Goal: Information Seeking & Learning: Learn about a topic

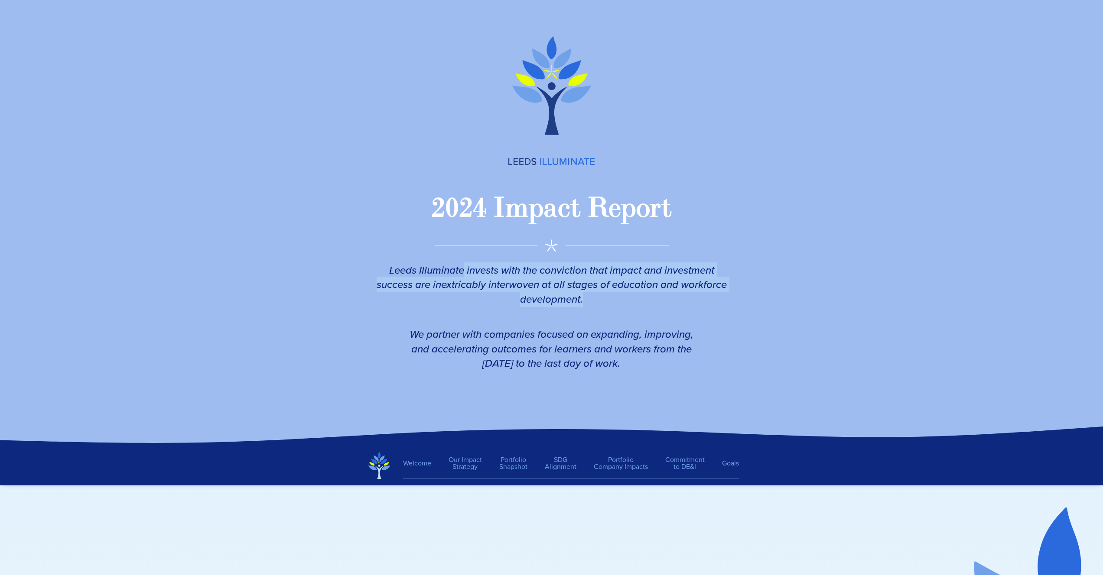
drag, startPoint x: 462, startPoint y: 271, endPoint x: 659, endPoint y: 329, distance: 205.5
click at [659, 329] on div "Leeds Illuminate invests with the conviction that impact and investment success…" at bounding box center [551, 317] width 373 height 156
click at [659, 329] on em "We partner with companies focused on expanding, improving, and accelerating out…" at bounding box center [551, 349] width 284 height 45
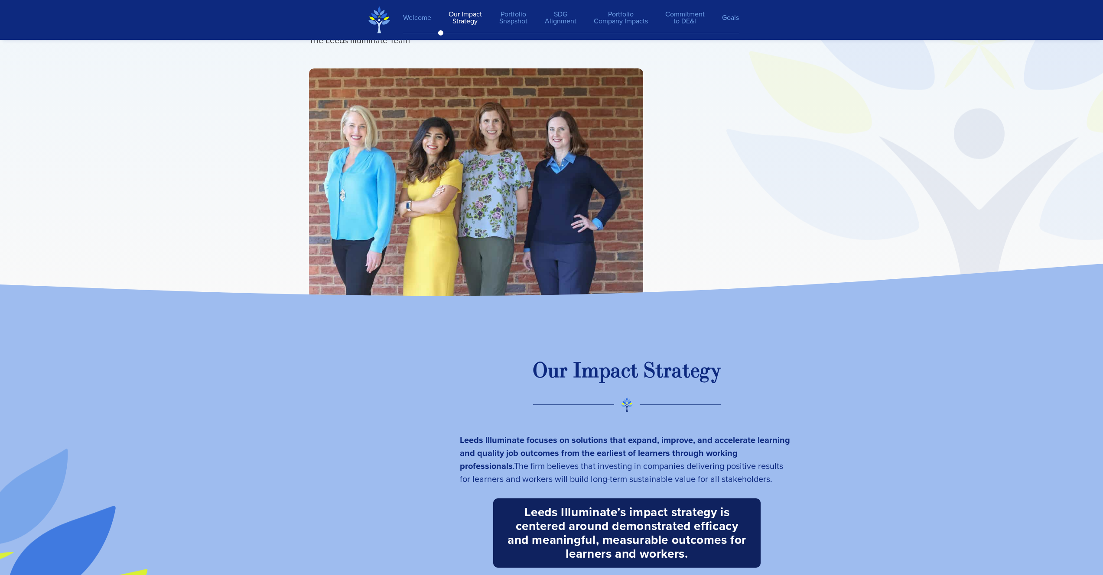
scroll to position [972, 0]
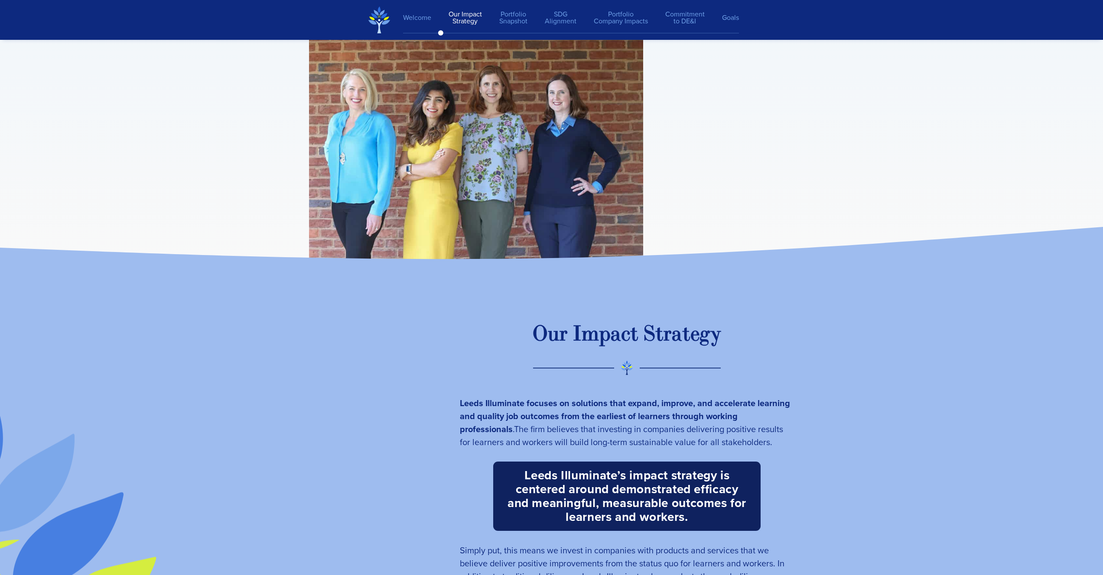
click at [550, 311] on div "O u r I m p a c t S t r a t e g y Leeds Illuminate focuses on solutions that ex…" at bounding box center [551, 497] width 503 height 448
drag, startPoint x: 552, startPoint y: 341, endPoint x: 641, endPoint y: 381, distance: 97.7
click at [639, 381] on div "O u r I m p a c t S t r a t e g y Leeds Illuminate focuses on solutions that ex…" at bounding box center [627, 516] width 352 height 409
click at [662, 373] on div at bounding box center [627, 368] width 188 height 14
drag, startPoint x: 564, startPoint y: 407, endPoint x: 651, endPoint y: 435, distance: 91.7
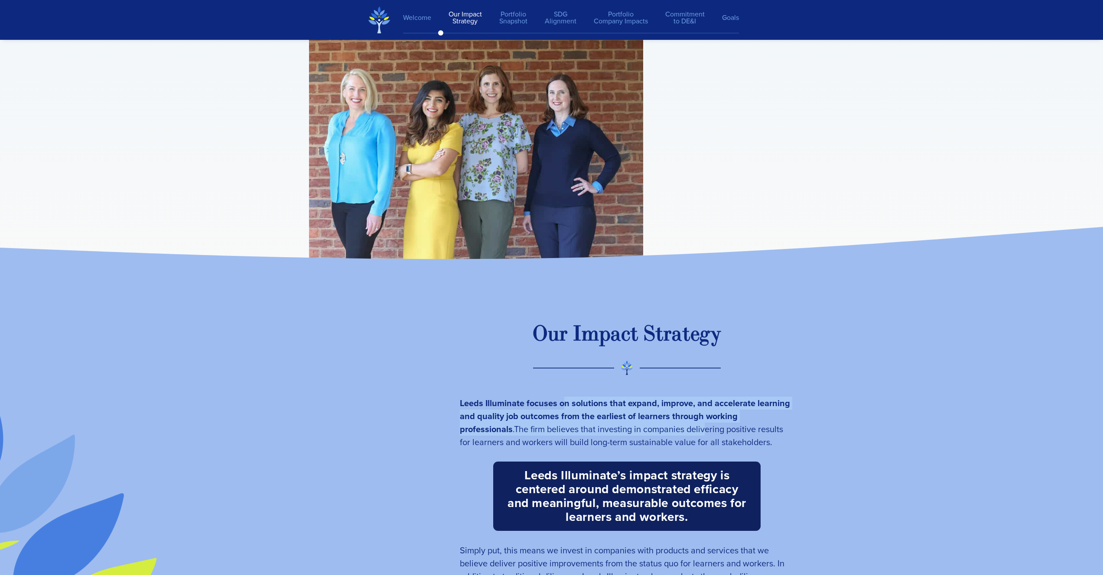
click at [651, 435] on p "Leeds Illuminate focuses on solutions that expand, improve, and accelerate lear…" at bounding box center [627, 423] width 334 height 52
click at [674, 433] on span "The firm believes that investing in companies delivering positive results for l…" at bounding box center [621, 436] width 323 height 26
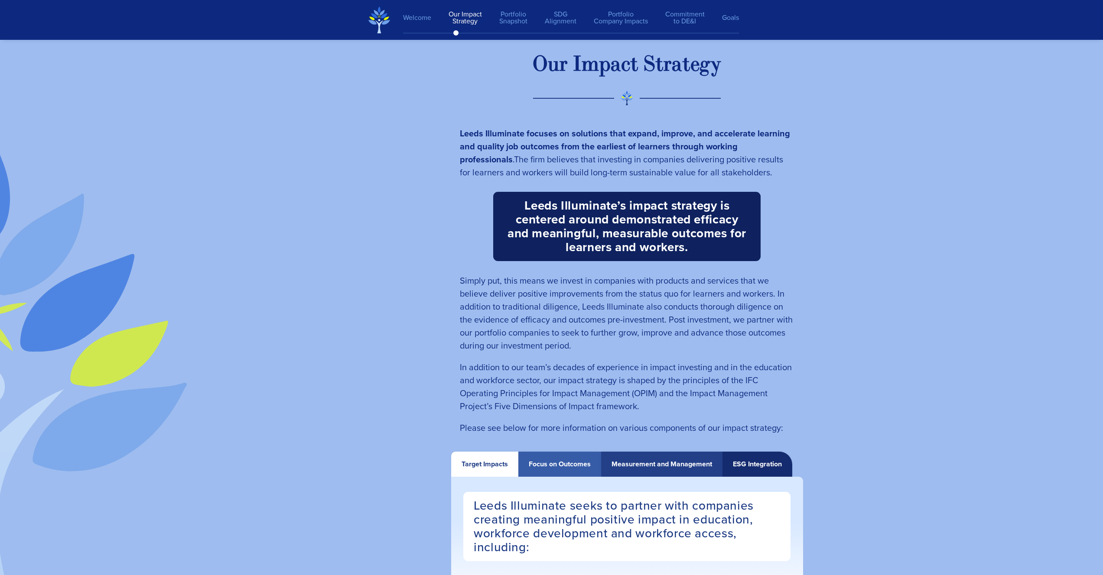
scroll to position [1243, 0]
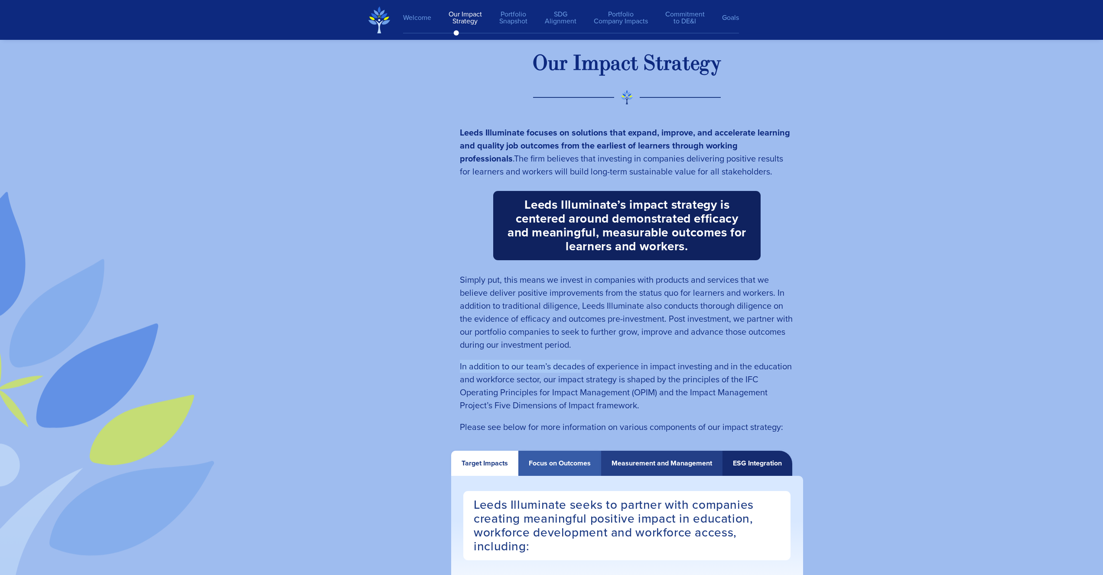
drag, startPoint x: 582, startPoint y: 344, endPoint x: 582, endPoint y: 374, distance: 30.3
click at [582, 374] on span "Leeds Illuminate focuses on solutions that expand, improve, and accelerate lear…" at bounding box center [627, 279] width 334 height 325
click at [637, 347] on p "Simply put, this means we invest in companies with products and services that w…" at bounding box center [627, 312] width 334 height 78
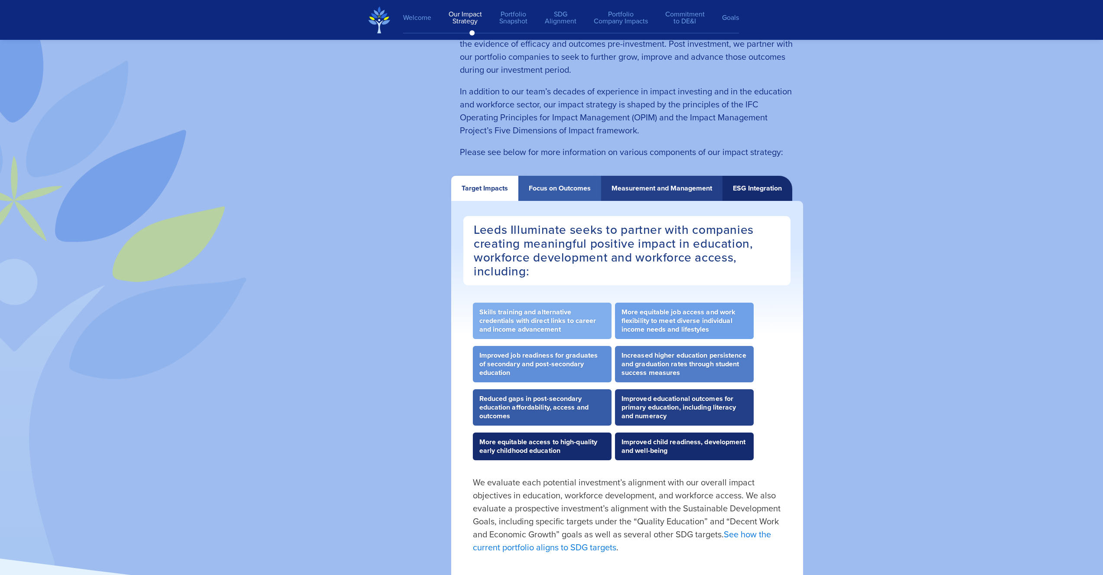
scroll to position [1678, 0]
